Goal: Navigation & Orientation: Find specific page/section

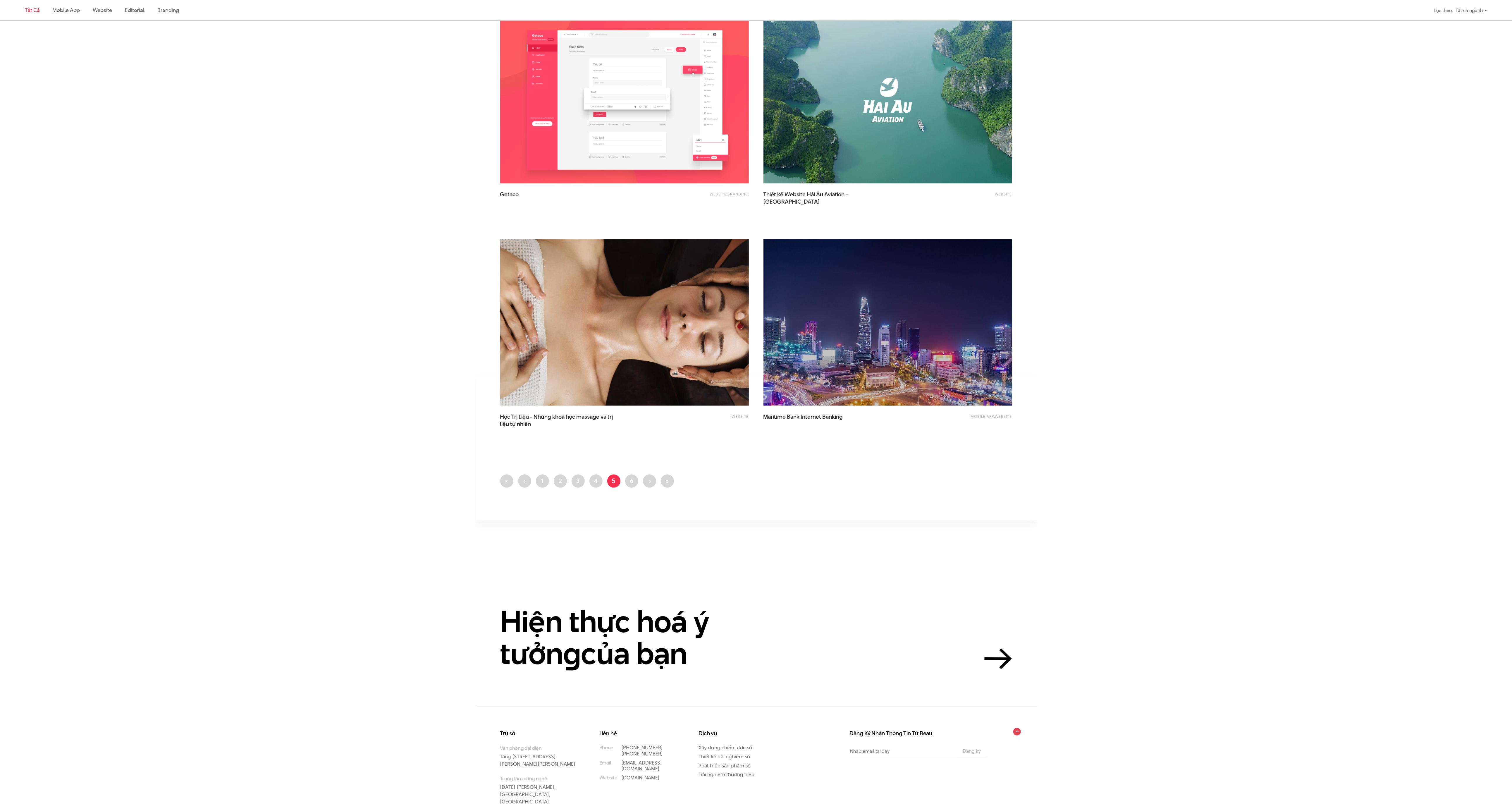
scroll to position [1143, 0]
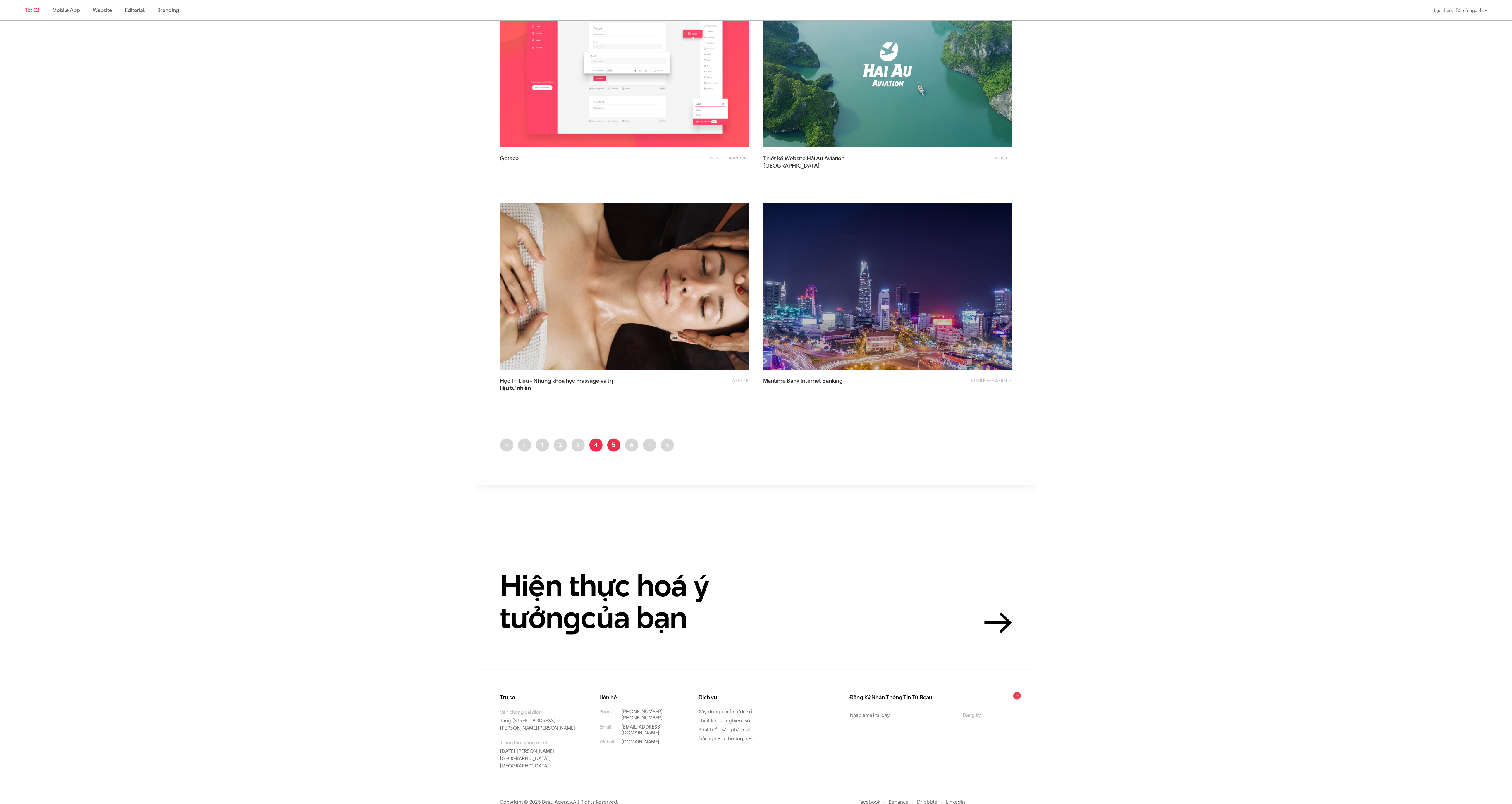
click at [596, 445] on link "Trang 4" at bounding box center [596, 445] width 13 height 13
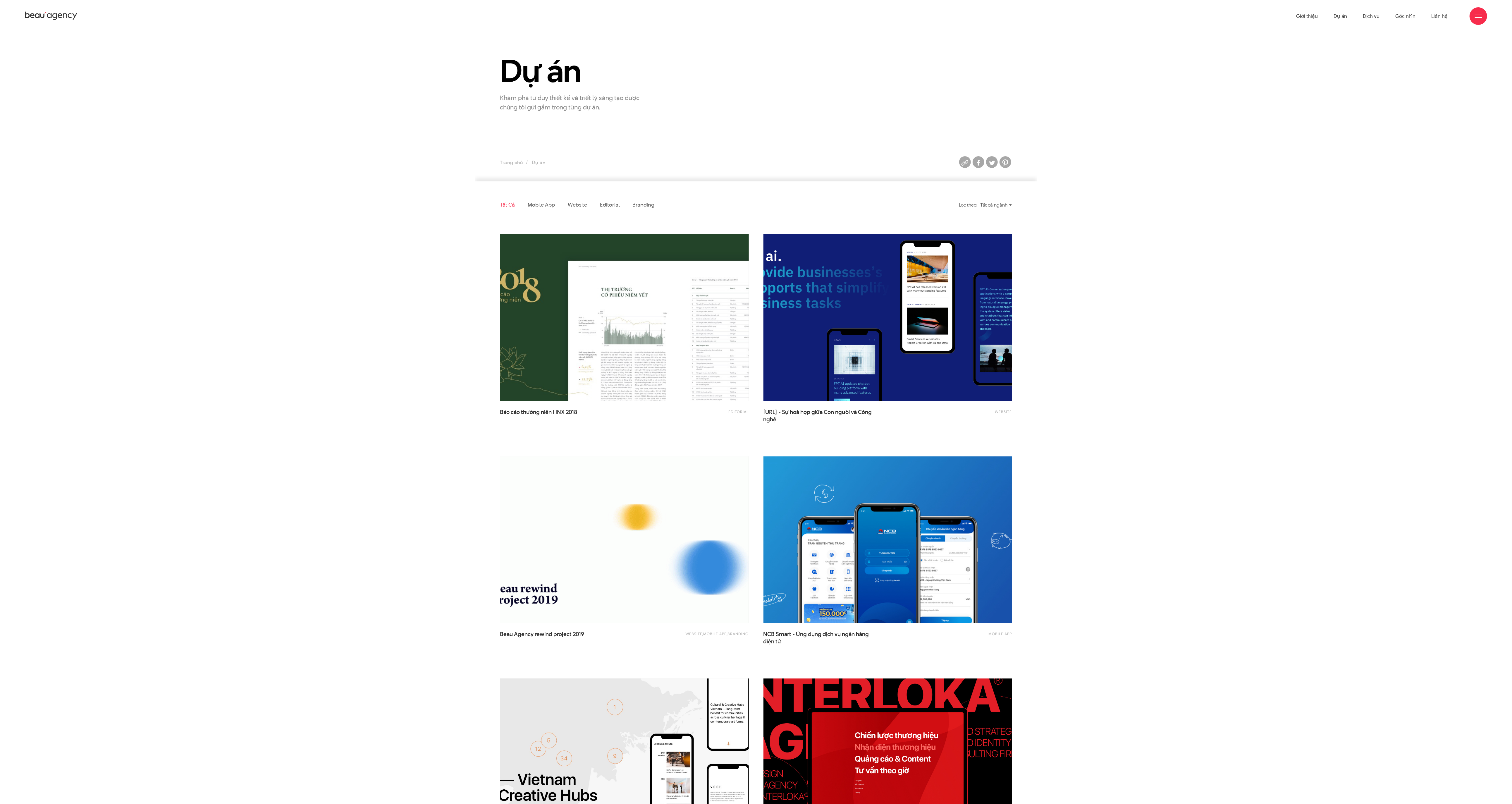
click at [954, 319] on img at bounding box center [887, 318] width 274 height 183
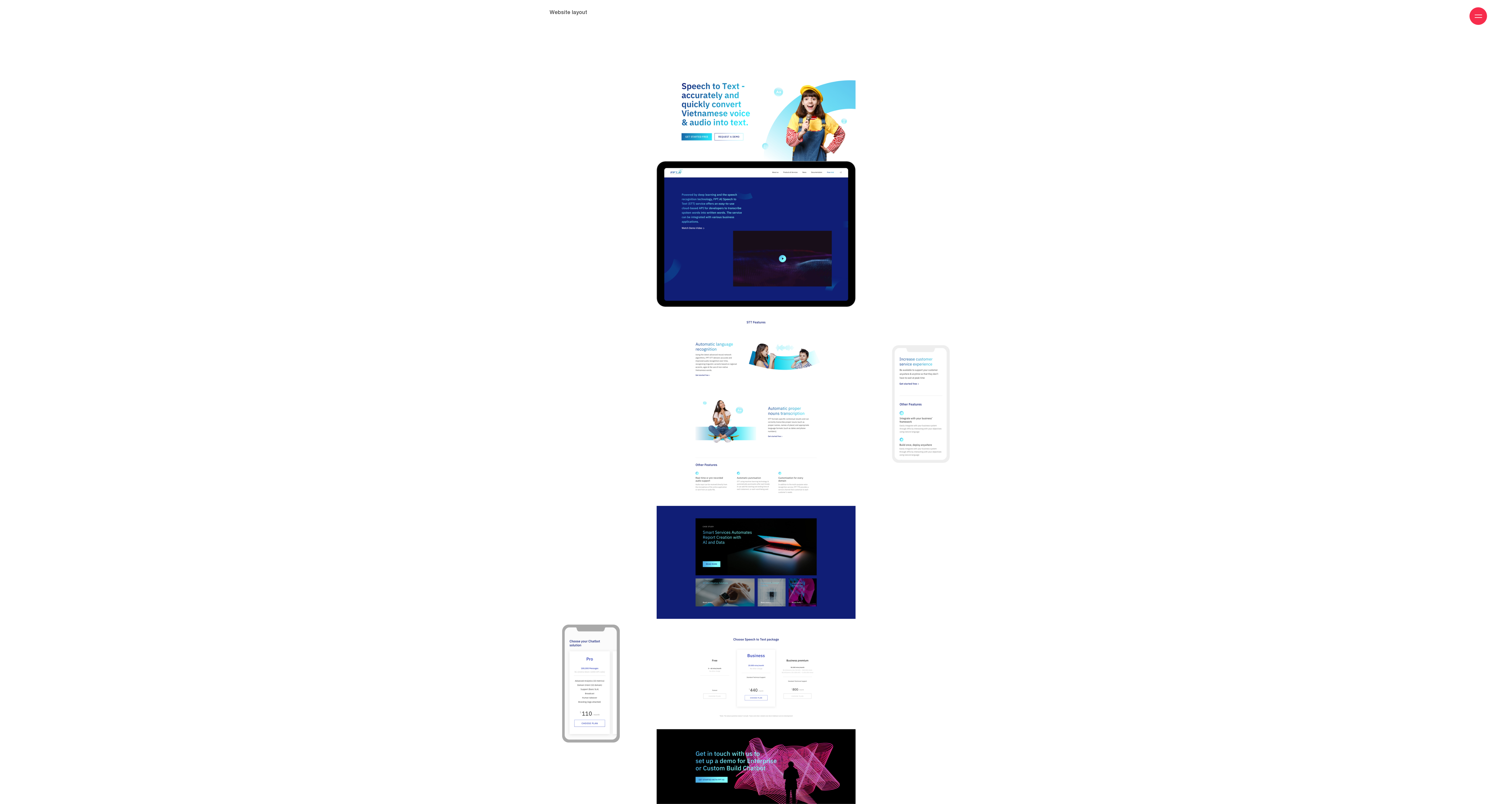
scroll to position [2063, 0]
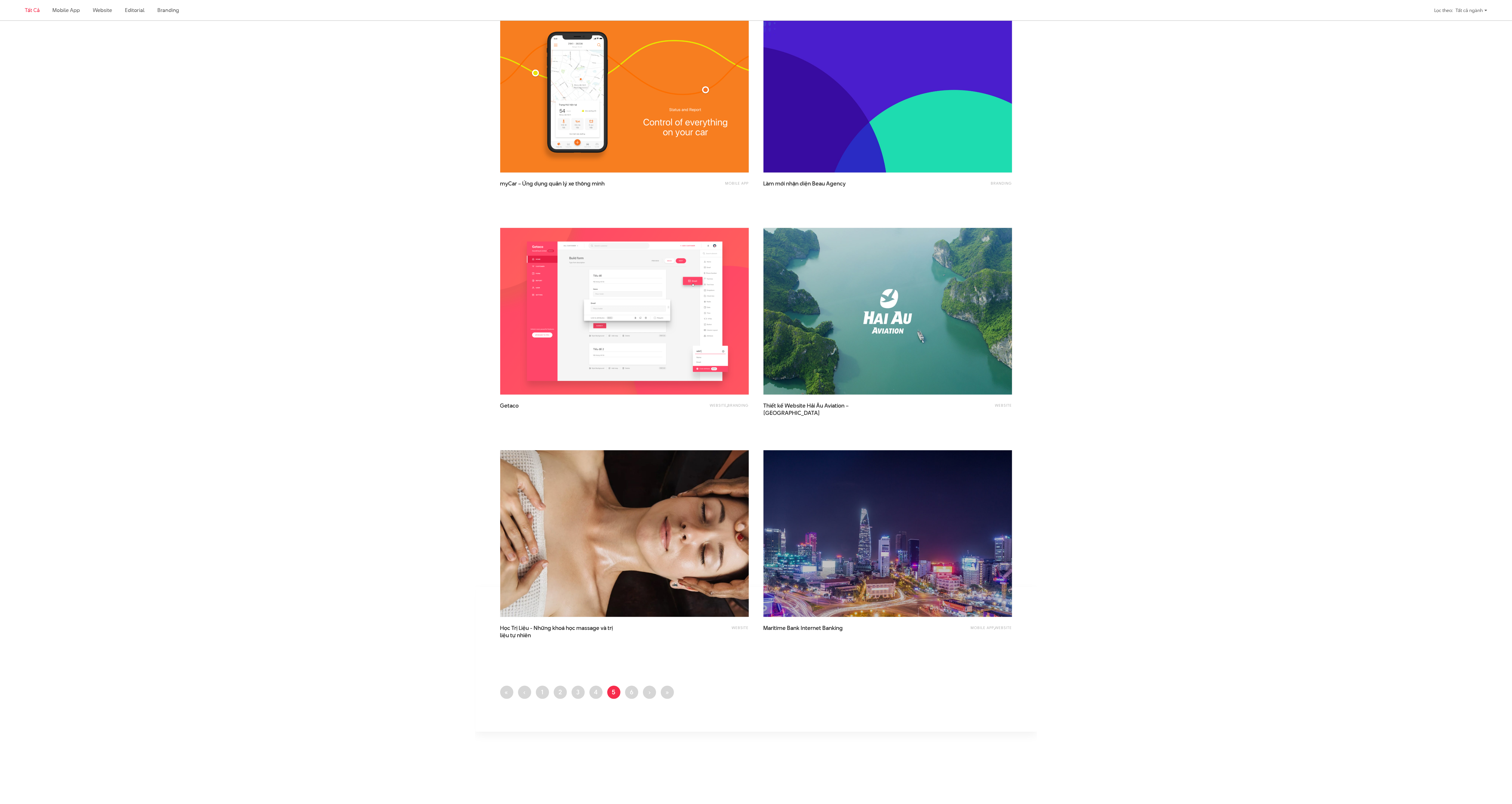
scroll to position [899, 0]
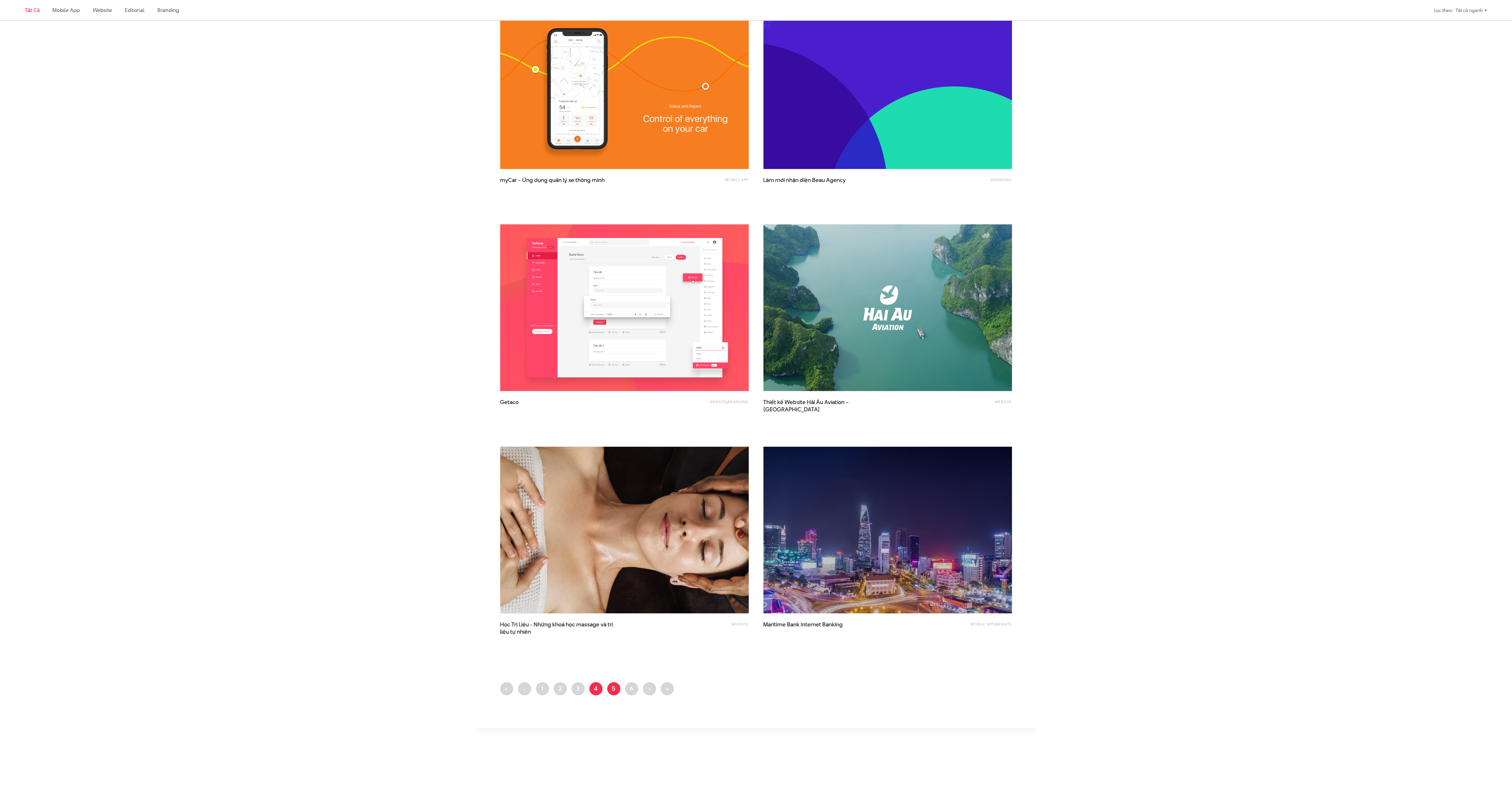
click at [592, 693] on link "Trang 4" at bounding box center [596, 689] width 13 height 13
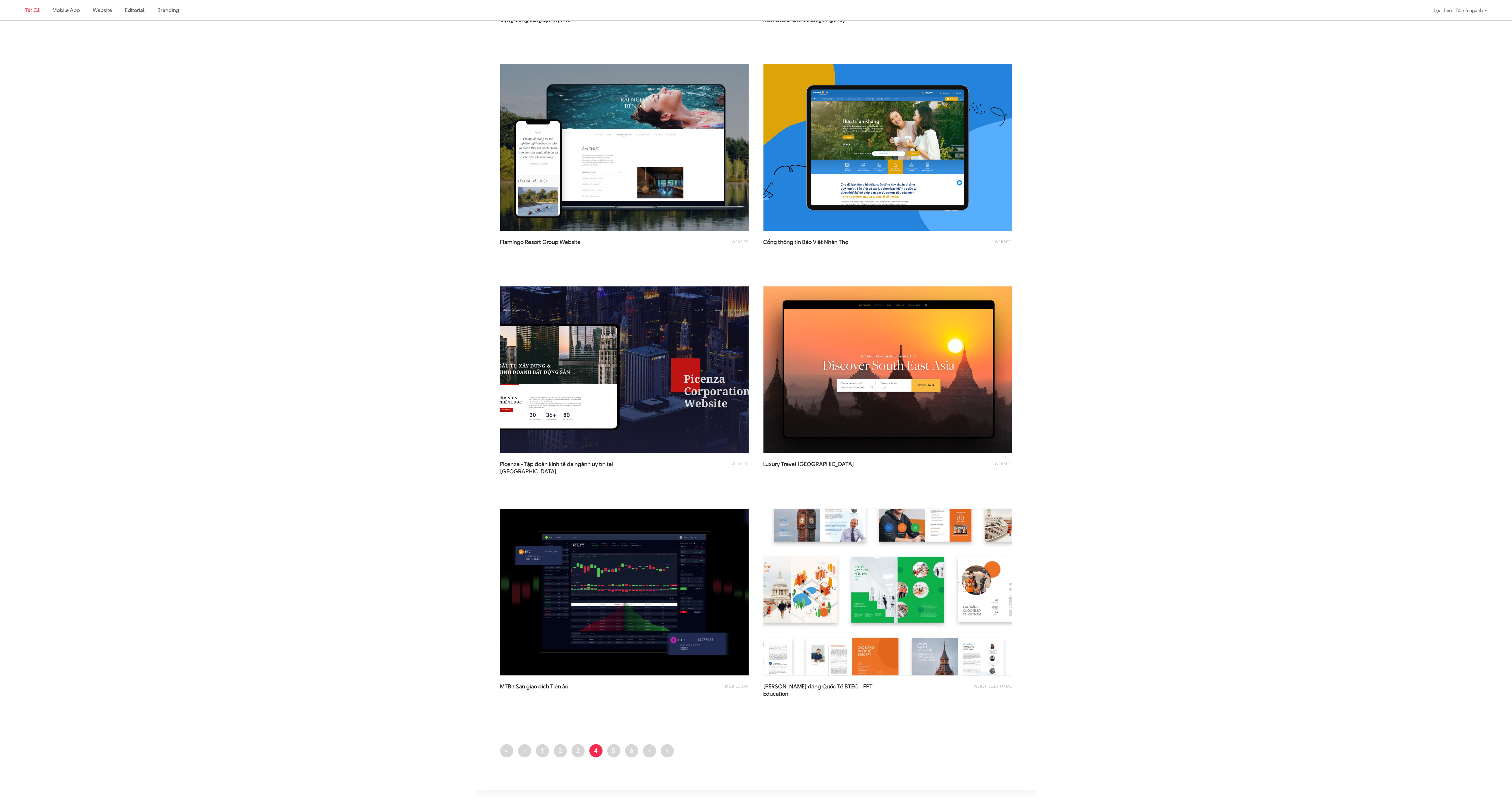
scroll to position [836, 0]
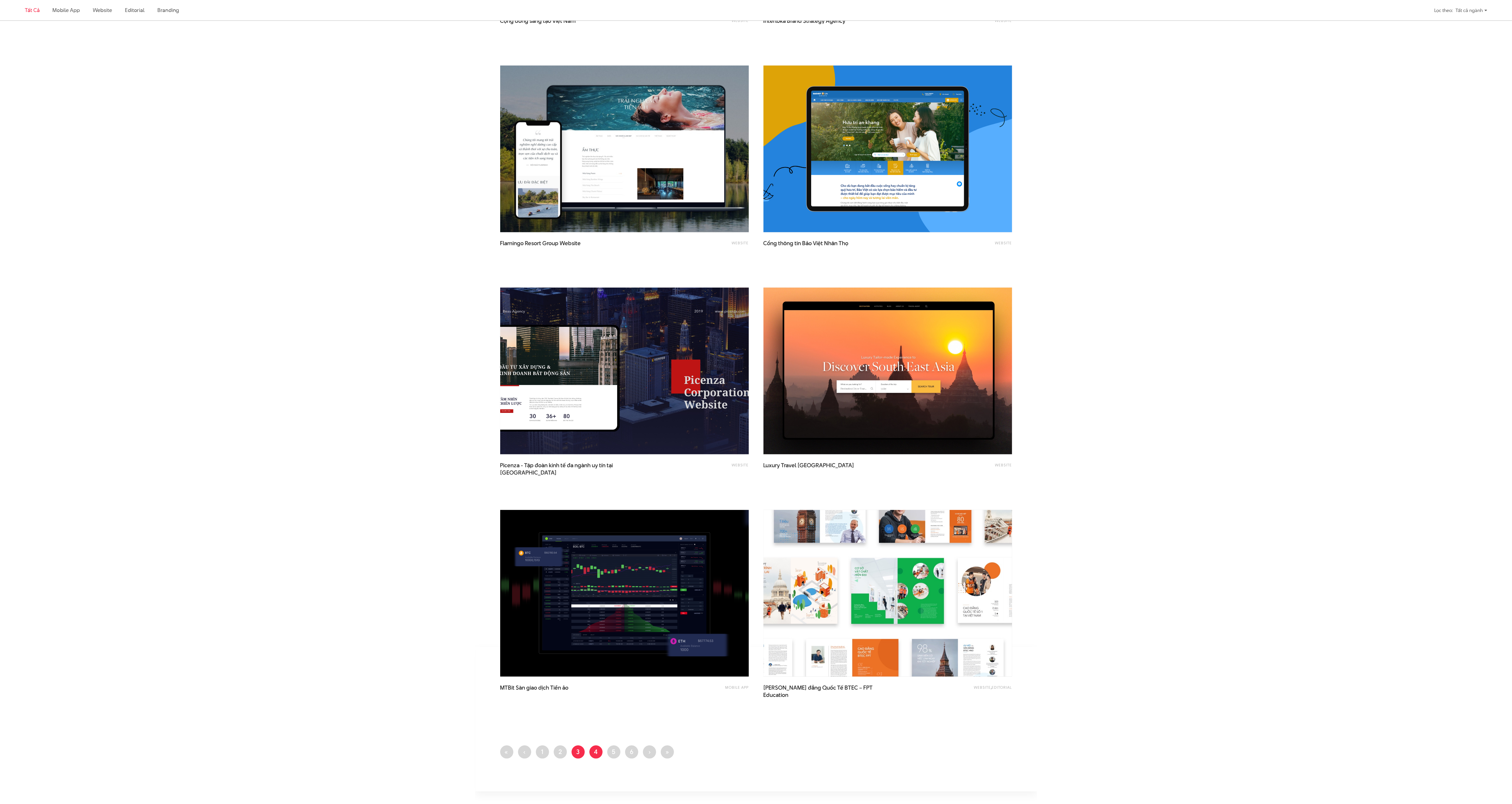
click at [572, 751] on link "Trang 3" at bounding box center [578, 752] width 13 height 13
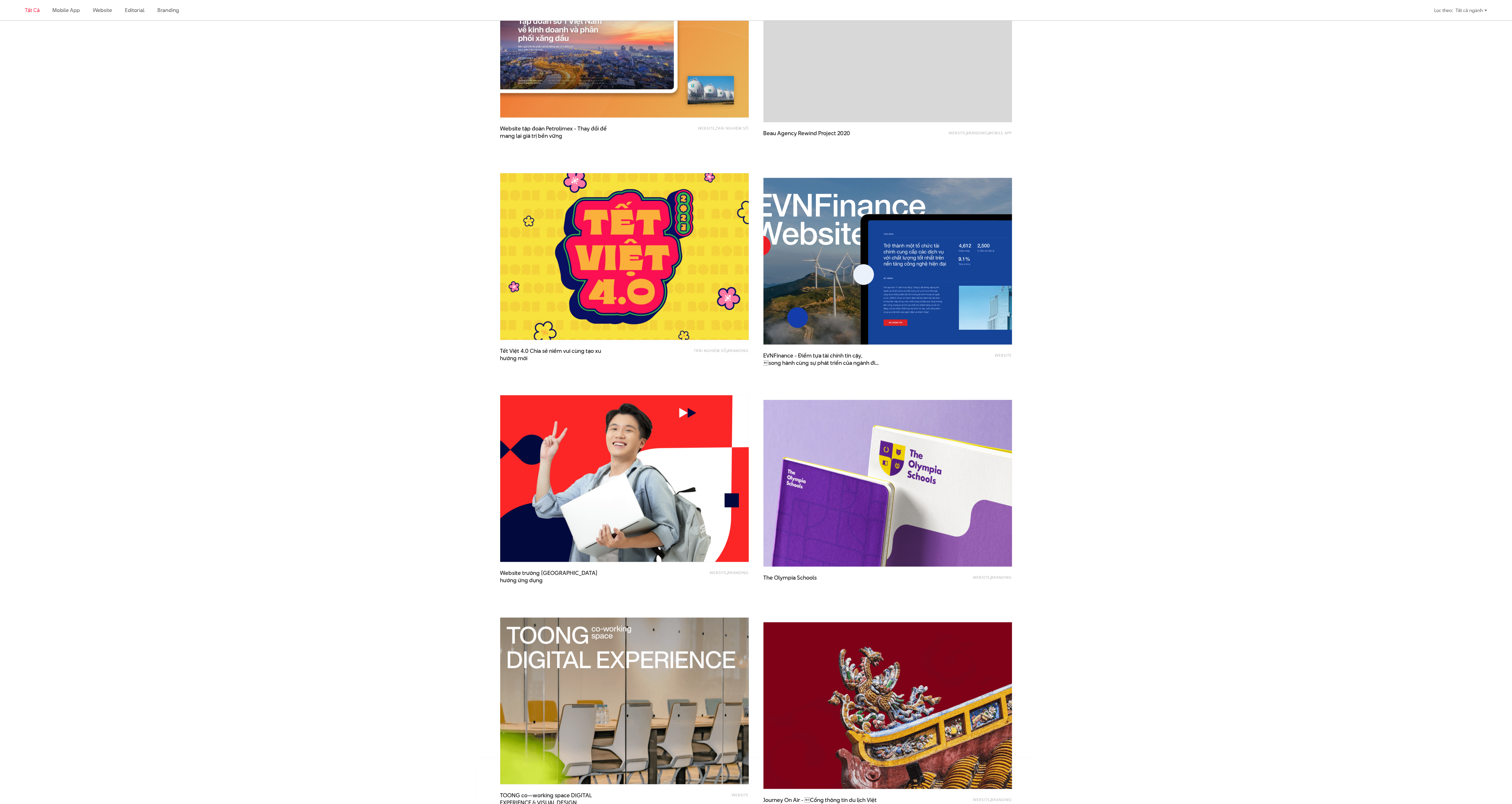
scroll to position [748, 0]
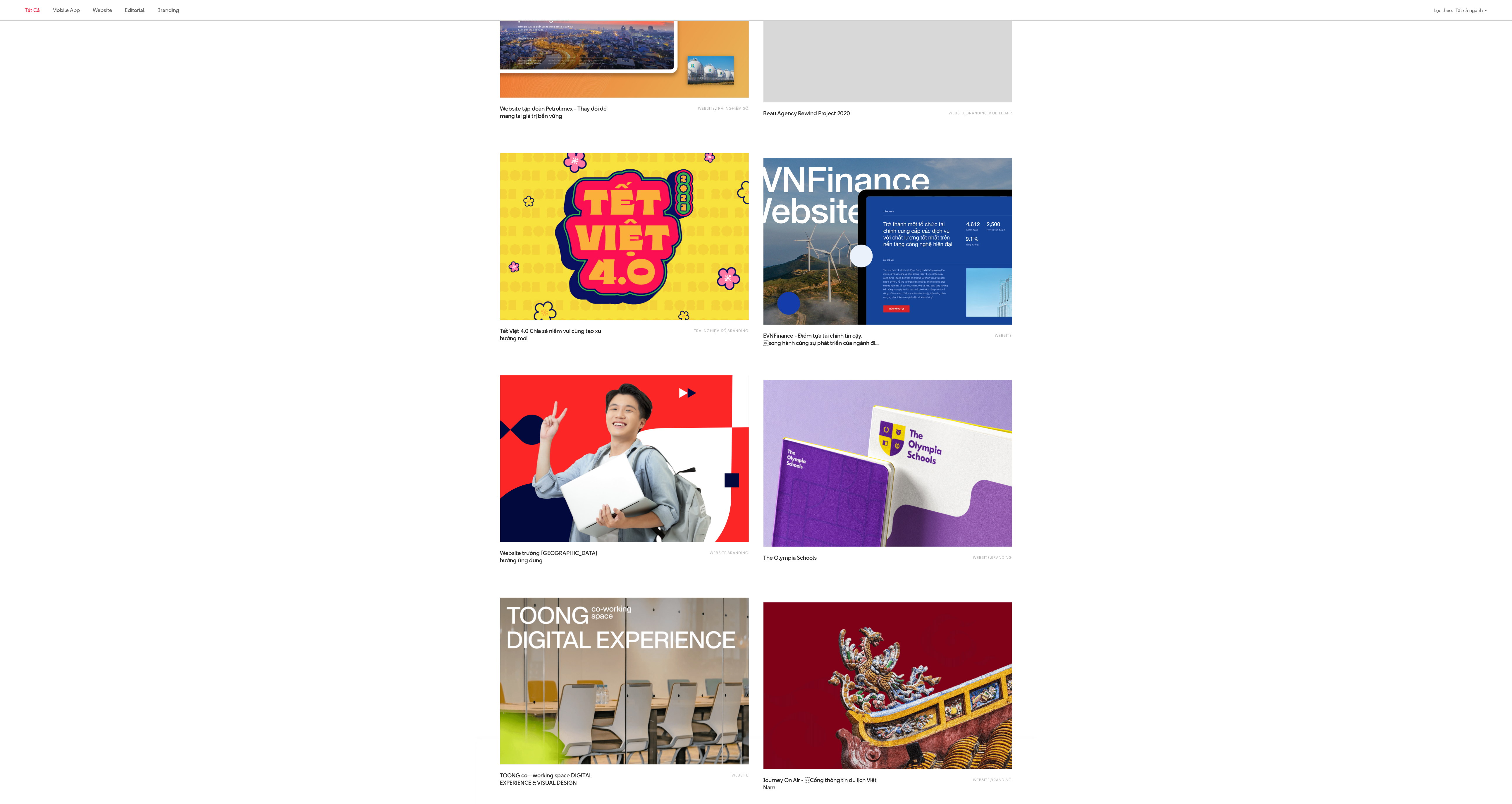
click at [826, 240] on img at bounding box center [887, 241] width 274 height 183
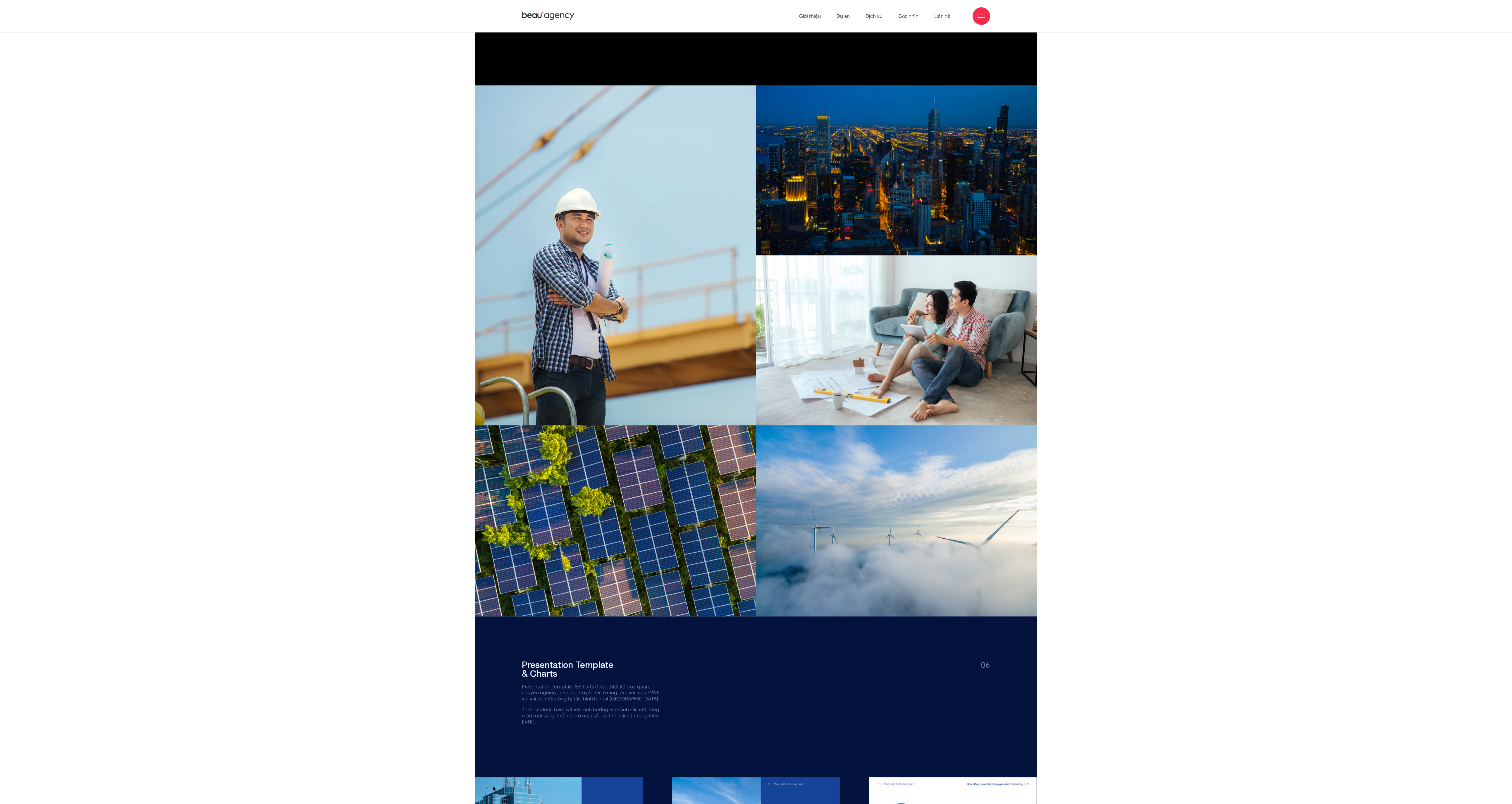
scroll to position [4067, 0]
